Goal: Task Accomplishment & Management: Complete application form

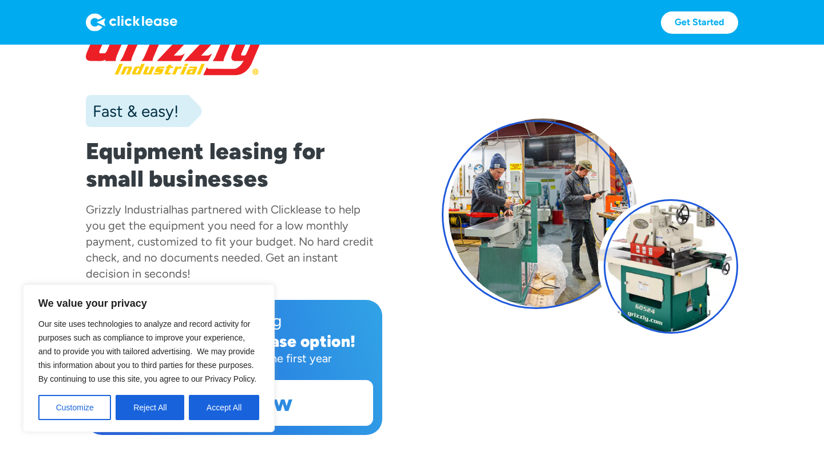
scroll to position [49, 0]
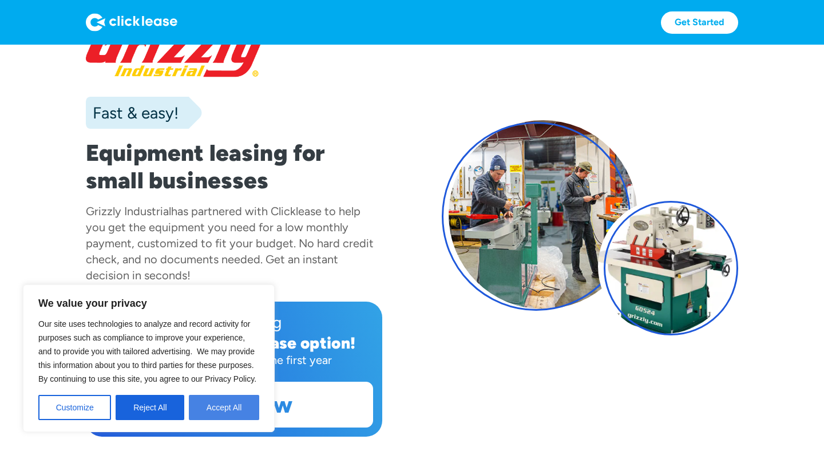
click at [236, 412] on button "Accept All" at bounding box center [224, 407] width 70 height 25
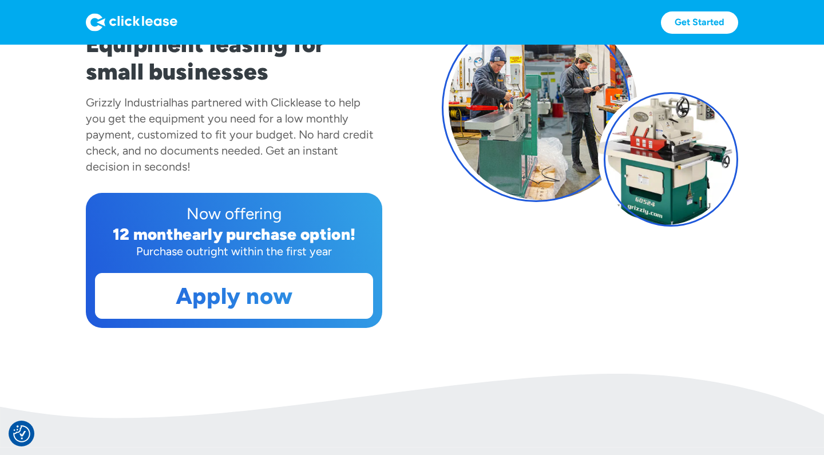
scroll to position [162, 0]
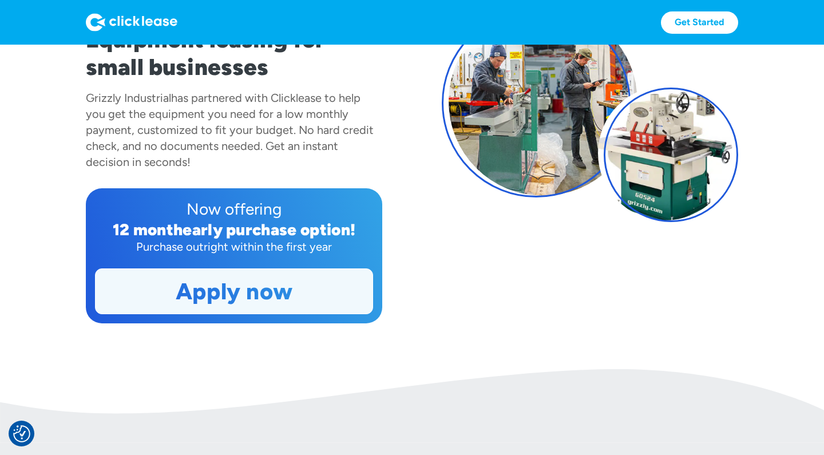
click at [250, 309] on link "Apply now" at bounding box center [234, 291] width 277 height 45
